Goal: Task Accomplishment & Management: Manage account settings

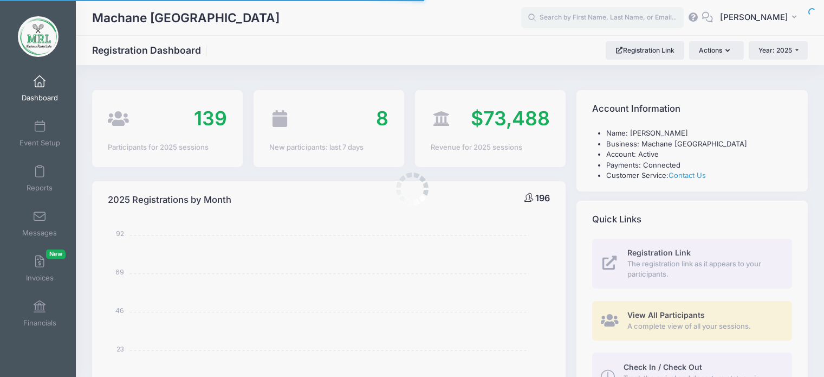
select select
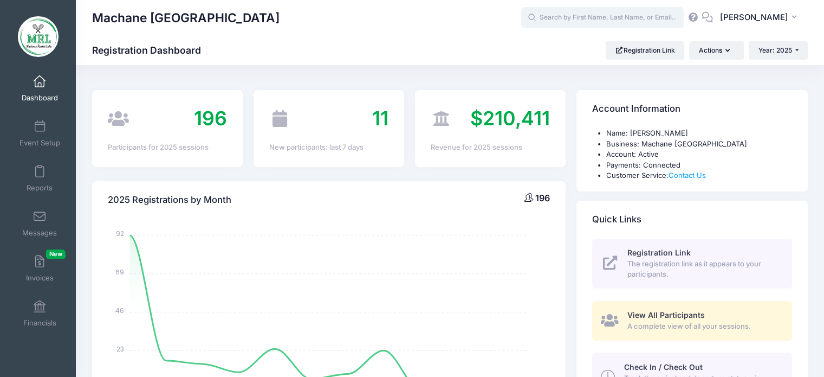
click at [582, 19] on input "text" at bounding box center [602, 18] width 163 height 22
click at [580, 23] on input "text" at bounding box center [602, 18] width 163 height 22
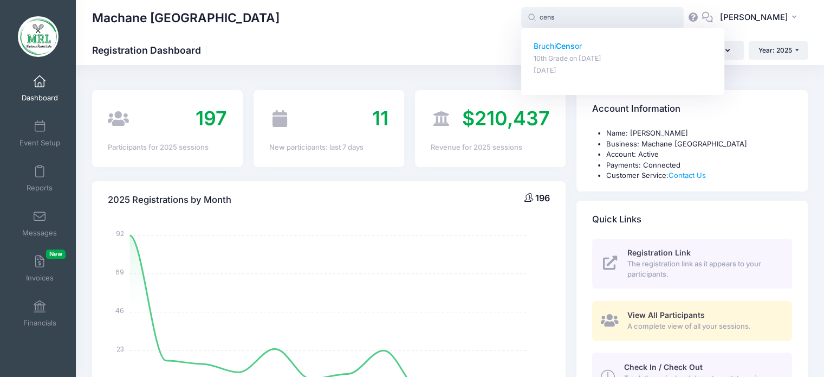
click at [567, 47] on strong "Cens" at bounding box center [565, 45] width 19 height 9
type input "Bruchi Censor (10th Grade, Aug-14, 2025)"
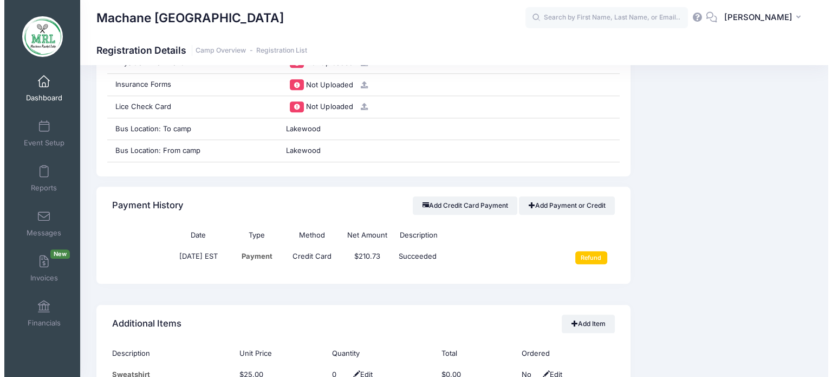
scroll to position [1194, 0]
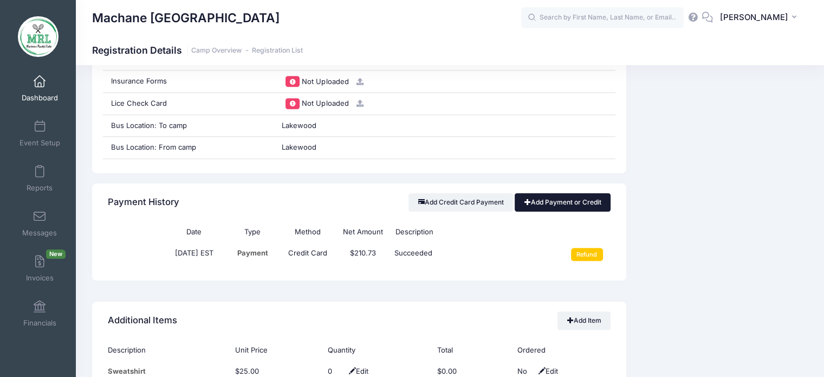
click at [550, 206] on link "Add Payment or Credit" at bounding box center [563, 202] width 96 height 18
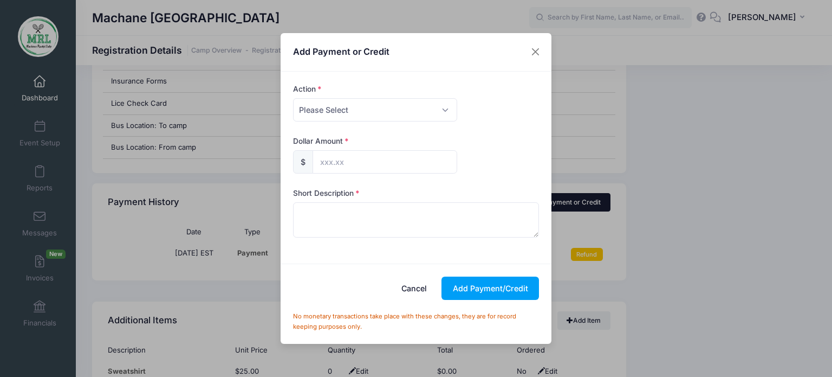
click at [550, 206] on div "Action Please Select Payment Credit Refund (Offline) Payment Method Please Sele…" at bounding box center [416, 168] width 271 height 192
click at [445, 110] on select "Please Select Payment Credit Refund (Offline)" at bounding box center [375, 109] width 164 height 23
select select "payment"
click at [293, 98] on select "Please Select Payment Credit Refund (Offline)" at bounding box center [375, 109] width 164 height 23
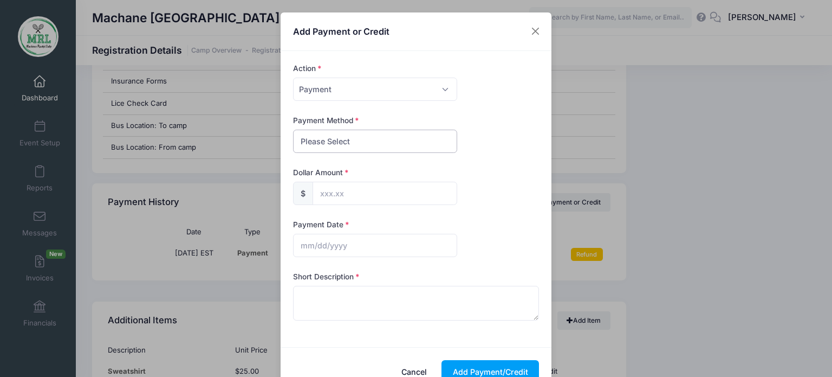
click at [432, 142] on select "Please Select PayPal Cash Check Bank Transfer Other" at bounding box center [375, 141] width 164 height 23
select select "check"
click at [293, 130] on select "Please Select PayPal Cash Check Bank Transfer Other" at bounding box center [375, 141] width 164 height 23
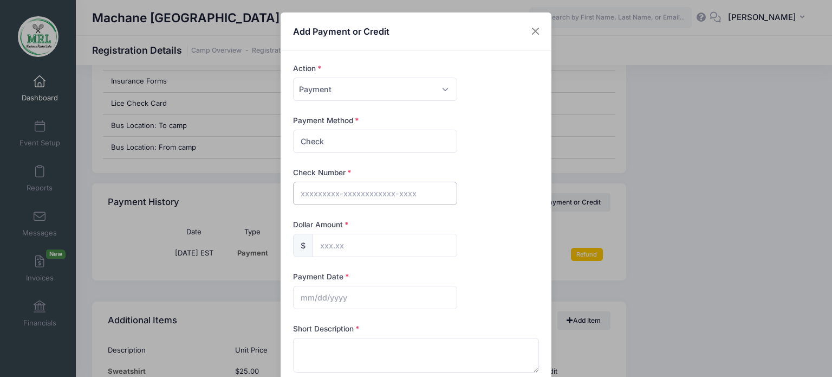
click at [380, 195] on input "text" at bounding box center [375, 193] width 164 height 23
type input "1176"
click at [336, 244] on input "text" at bounding box center [385, 245] width 145 height 23
type input "1,700.00"
click at [333, 303] on input "text" at bounding box center [375, 297] width 164 height 23
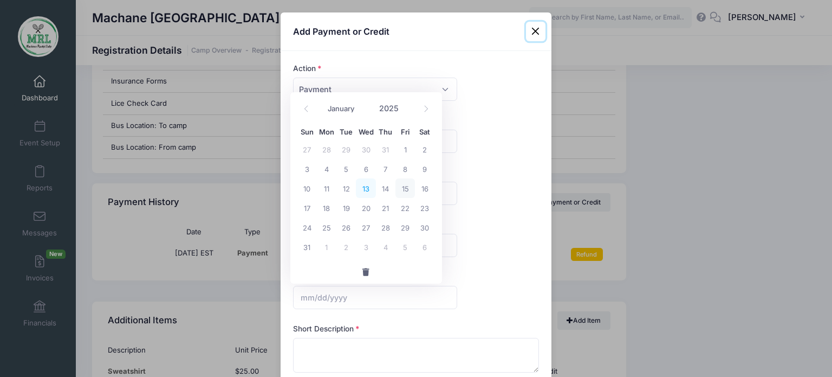
click at [364, 189] on span "13" at bounding box center [366, 188] width 20 height 20
type input "08/13/2025"
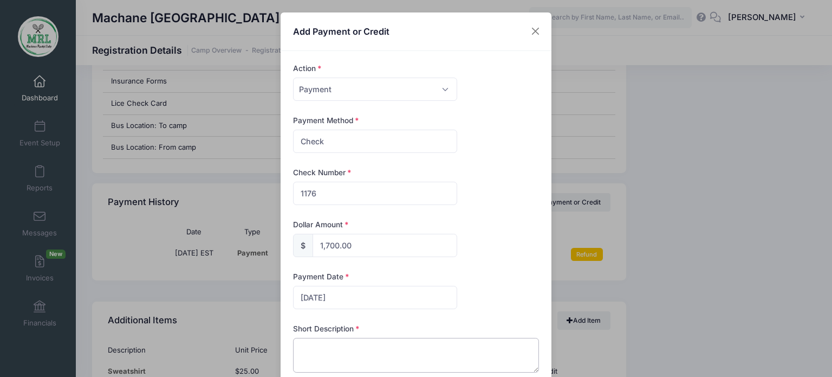
click at [325, 348] on textarea at bounding box center [416, 355] width 247 height 35
type textarea "check"
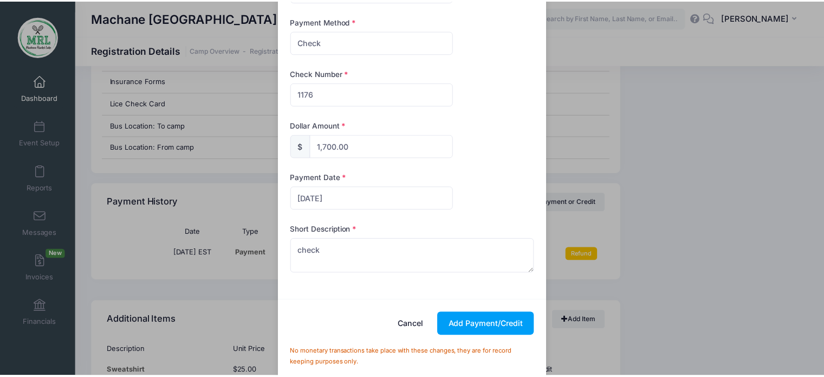
scroll to position [113, 0]
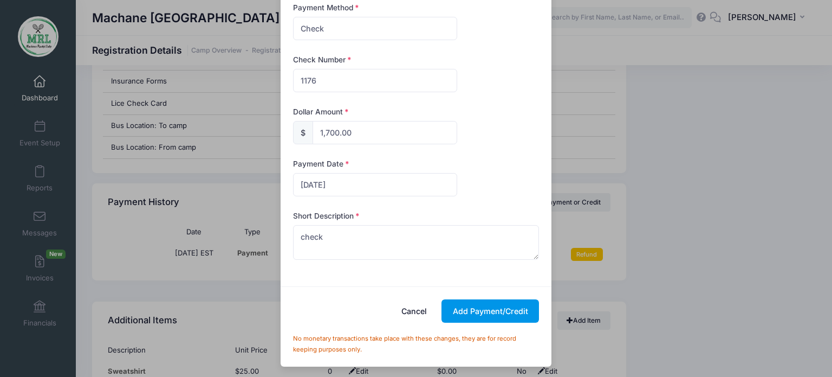
click at [475, 315] on button "Add Payment/Credit" at bounding box center [491, 310] width 98 height 23
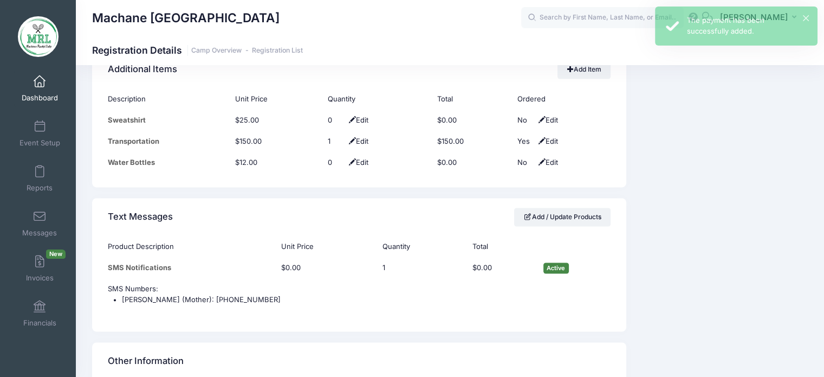
scroll to position [1496, 0]
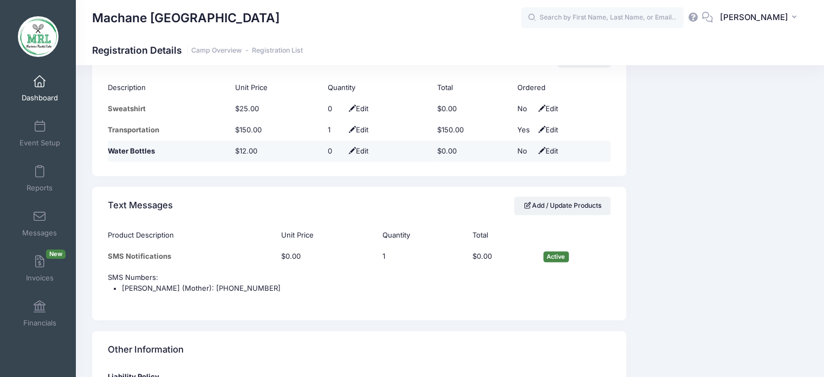
click at [349, 147] on span at bounding box center [352, 150] width 7 height 7
type input "1"
click at [344, 150] on span at bounding box center [348, 151] width 9 height 7
click at [633, 19] on input "text" at bounding box center [602, 18] width 163 height 22
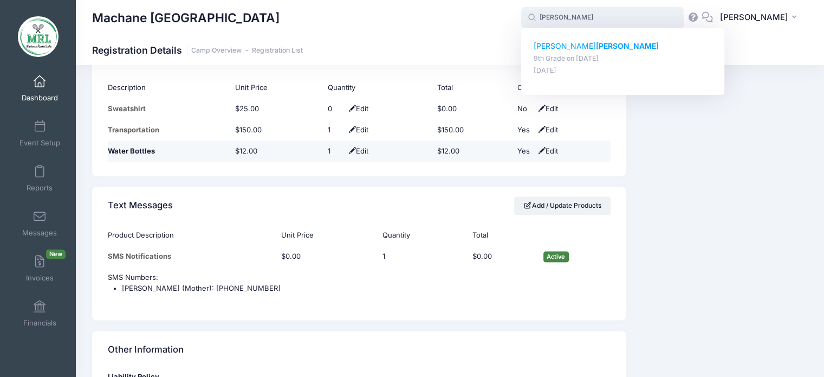
click at [561, 44] on p "Mindy Raab" at bounding box center [623, 46] width 179 height 11
type input "Mindy Raab (9th Grade, Aug-14, 2025)"
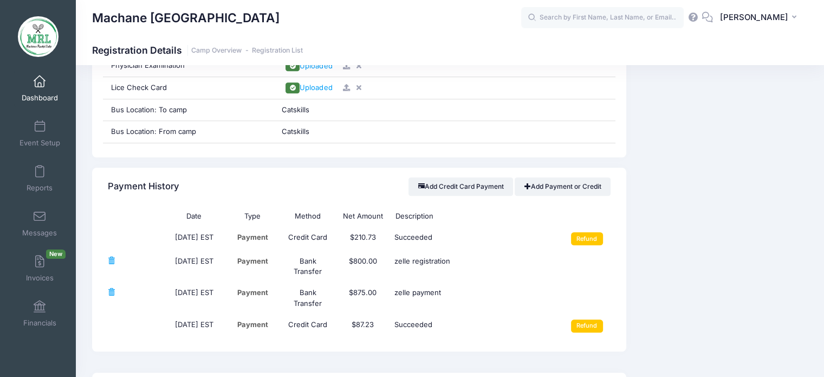
scroll to position [1148, 0]
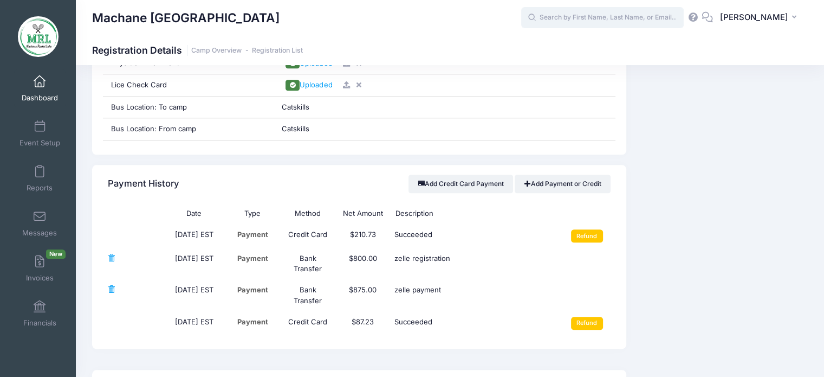
click at [579, 20] on input "text" at bounding box center [602, 18] width 163 height 22
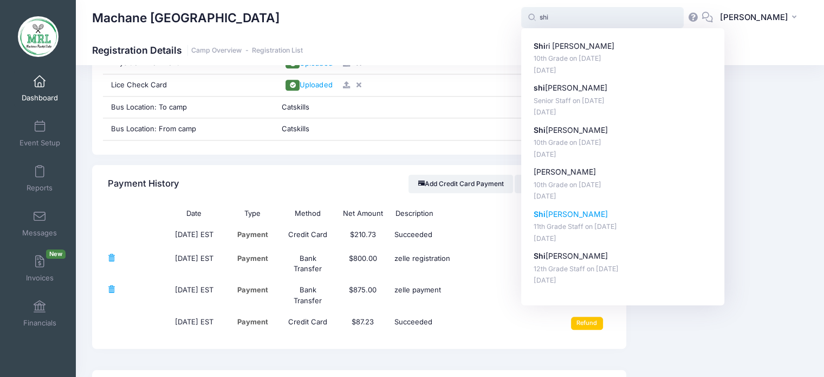
click at [560, 214] on p "Shi ri Friedman" at bounding box center [623, 214] width 179 height 11
type input "Shiri Friedman (11th Grade Staff, Aug-14, 2025)"
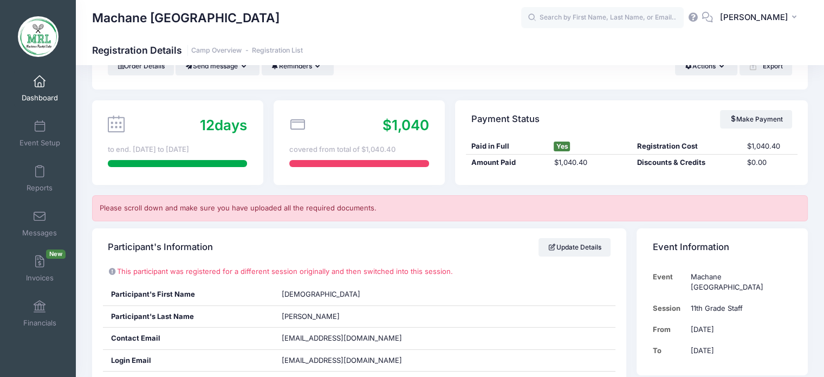
scroll to position [56, 0]
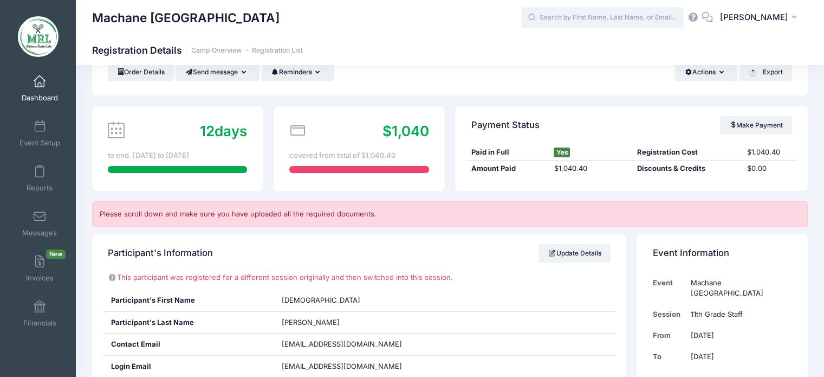
click at [572, 17] on input "text" at bounding box center [602, 18] width 163 height 22
click at [575, 48] on strong "Gutfre" at bounding box center [573, 45] width 23 height 9
type input "Chayala Gutfreund (8th Grade, Aug-14, 2025)"
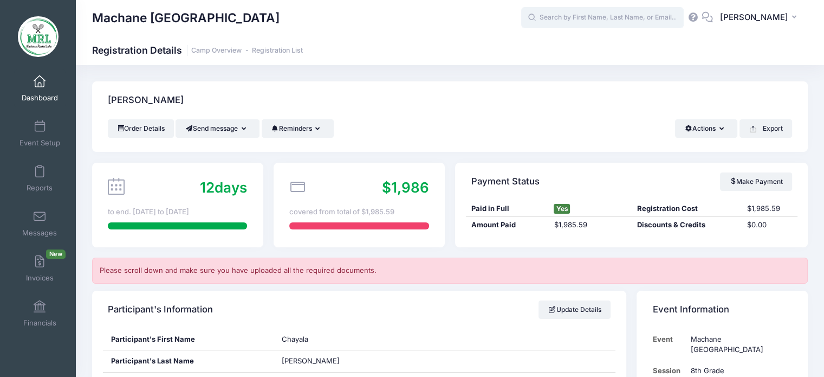
click at [552, 20] on input "text" at bounding box center [602, 18] width 163 height 22
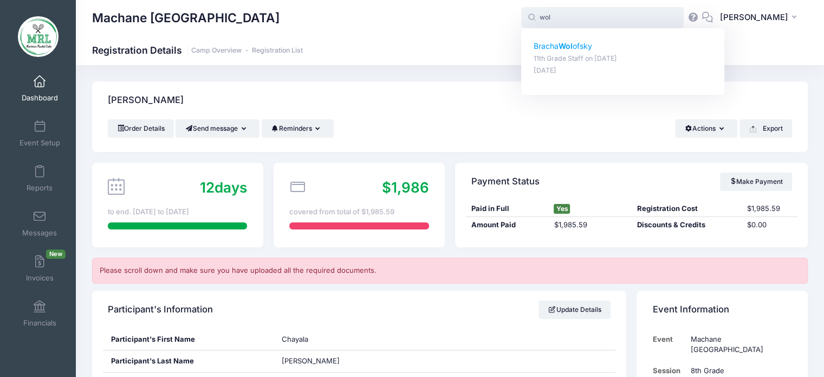
click at [595, 48] on p "Bracha Wol ofsky" at bounding box center [623, 46] width 179 height 11
type input "Bracha Wolofsky (11th Grade Staff, Aug-14, 2025)"
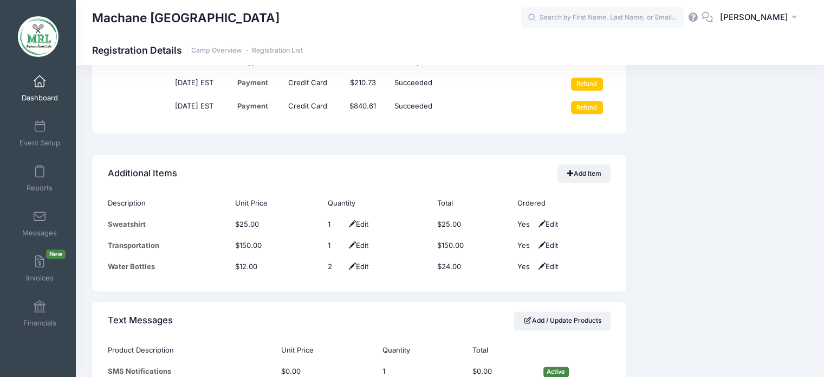
drag, startPoint x: 824, startPoint y: 222, endPoint x: 832, endPoint y: 164, distance: 58.5
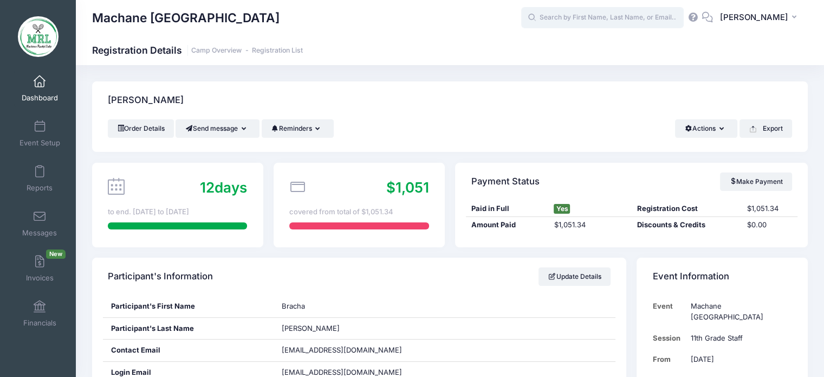
click at [592, 17] on input "text" at bounding box center [602, 18] width 163 height 22
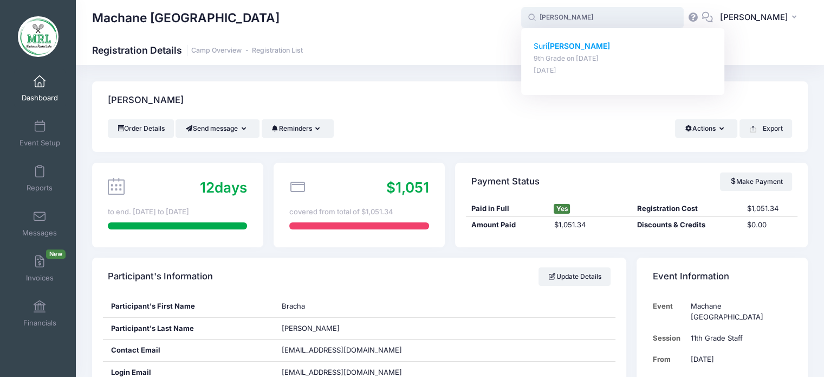
click at [559, 49] on strong "scharf" at bounding box center [578, 45] width 63 height 9
type input "Suri scharf (9th Grade, Aug-14, 2025)"
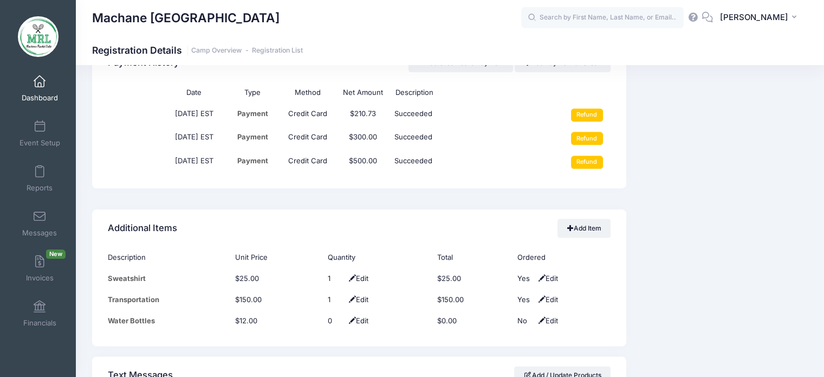
scroll to position [1347, 0]
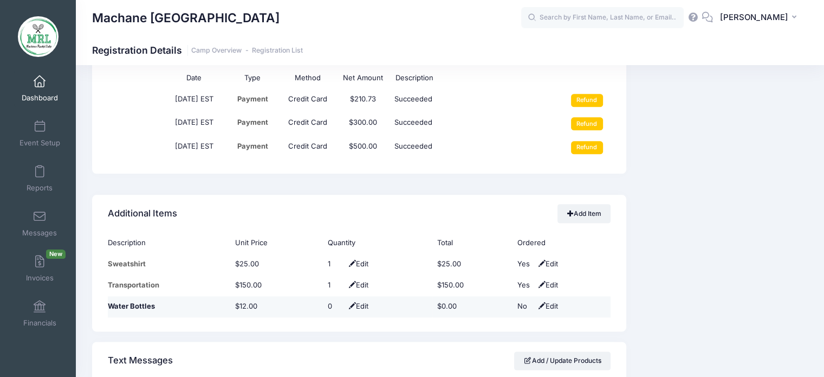
click at [362, 307] on span "Edit" at bounding box center [357, 305] width 22 height 9
type input "1"
click at [344, 305] on span at bounding box center [348, 306] width 9 height 7
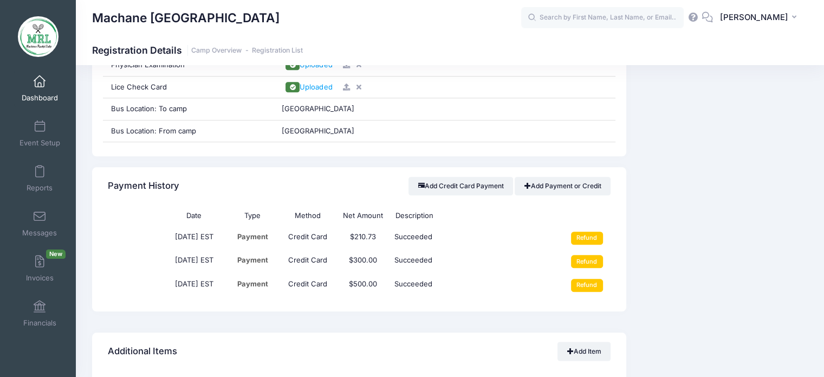
scroll to position [1206, 0]
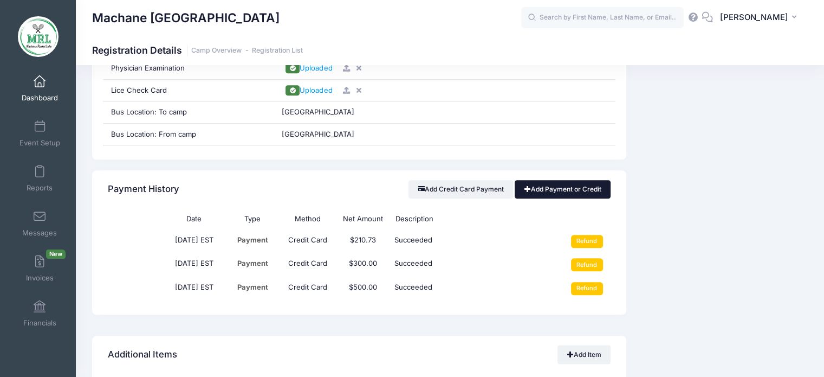
click at [556, 185] on link "Add Payment or Credit" at bounding box center [563, 189] width 96 height 18
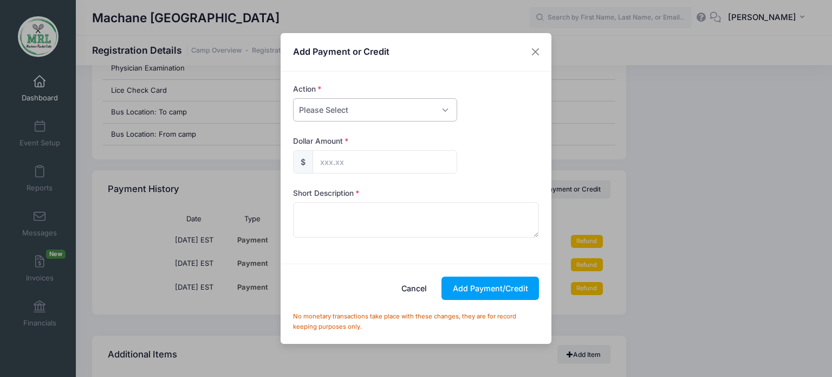
click at [446, 113] on select "Please Select Payment Credit Refund (Offline)" at bounding box center [375, 109] width 164 height 23
select select "payment"
click at [293, 98] on select "Please Select Payment Credit Refund (Offline)" at bounding box center [375, 109] width 164 height 23
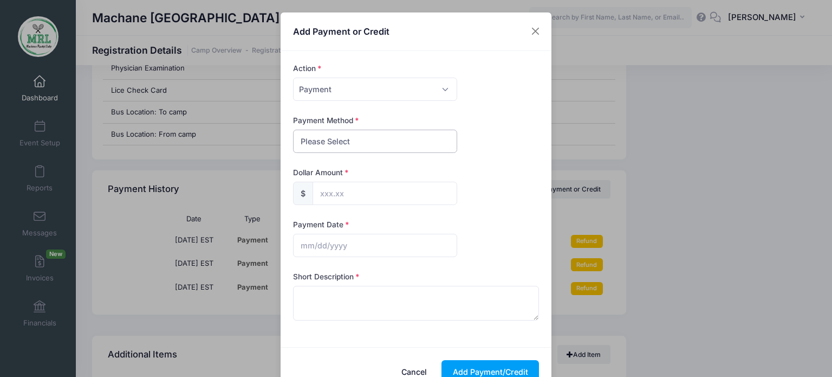
click at [429, 140] on select "Please Select PayPal Cash Check Bank Transfer Other" at bounding box center [375, 141] width 164 height 23
select select "cash"
click at [293, 130] on select "Please Select PayPal Cash Check Bank Transfer Other" at bounding box center [375, 141] width 164 height 23
click at [398, 192] on input "text" at bounding box center [385, 193] width 145 height 23
type input "12.00"
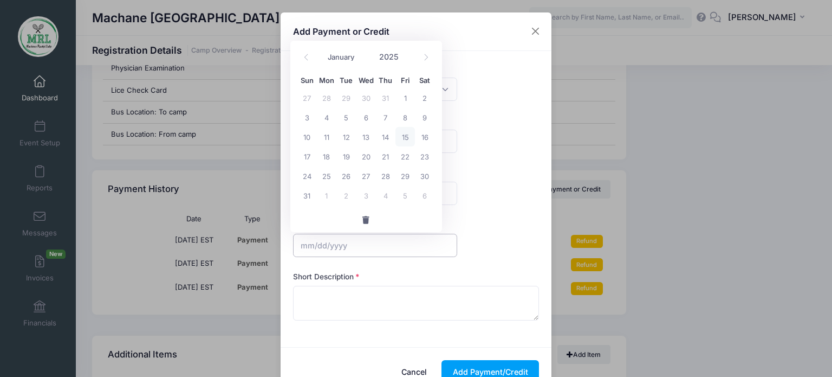
click at [364, 244] on input "text" at bounding box center [375, 245] width 164 height 23
click at [405, 133] on span "15" at bounding box center [406, 137] width 20 height 20
type input "08/15/2025"
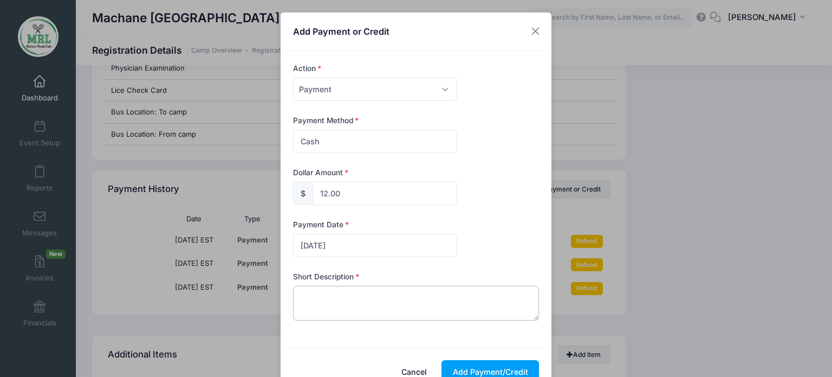
click at [339, 294] on textarea at bounding box center [416, 303] width 247 height 35
type textarea "cash water"
click at [484, 361] on button "Add Payment/Credit" at bounding box center [491, 371] width 98 height 23
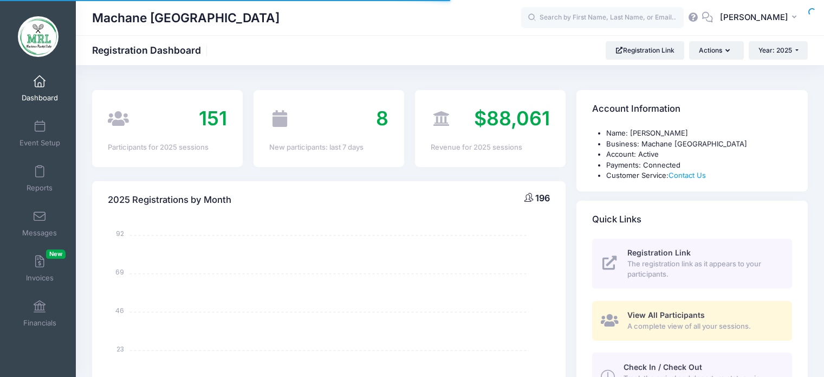
select select
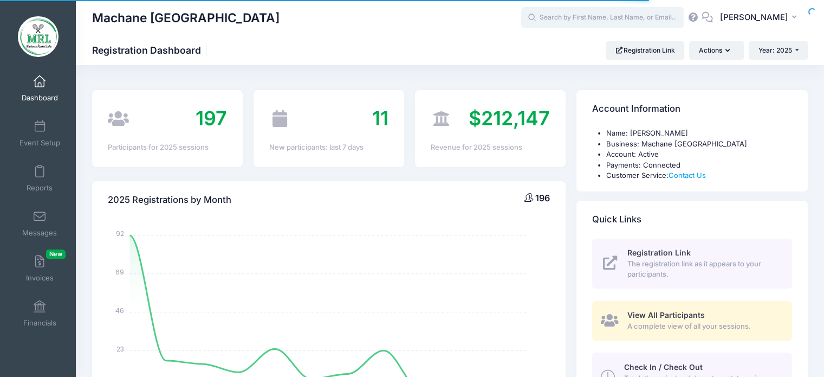
click at [586, 21] on input "text" at bounding box center [602, 18] width 163 height 22
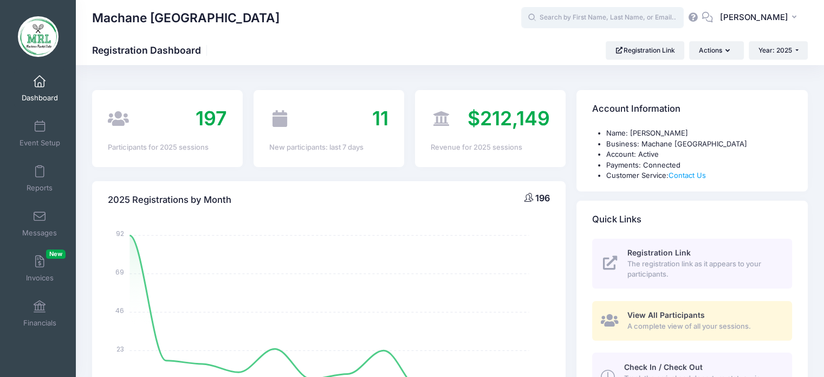
type input "l"
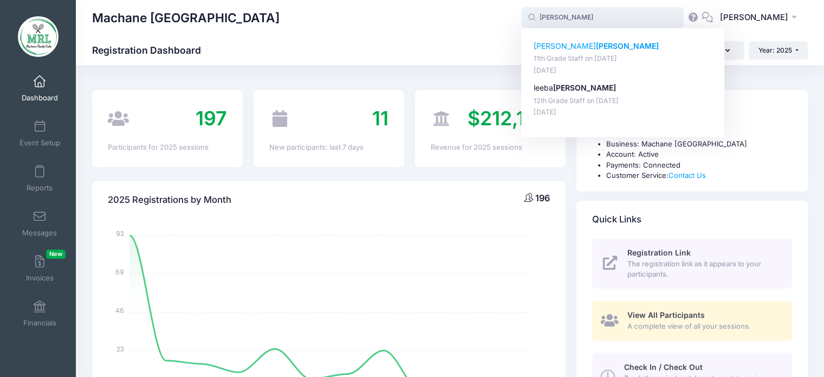
click at [596, 47] on strong "[PERSON_NAME]" at bounding box center [627, 45] width 63 height 9
type input "Libby Kohn (11th Grade Staff, Aug-14, 2025)"
